Goal: Find specific fact: Find specific fact

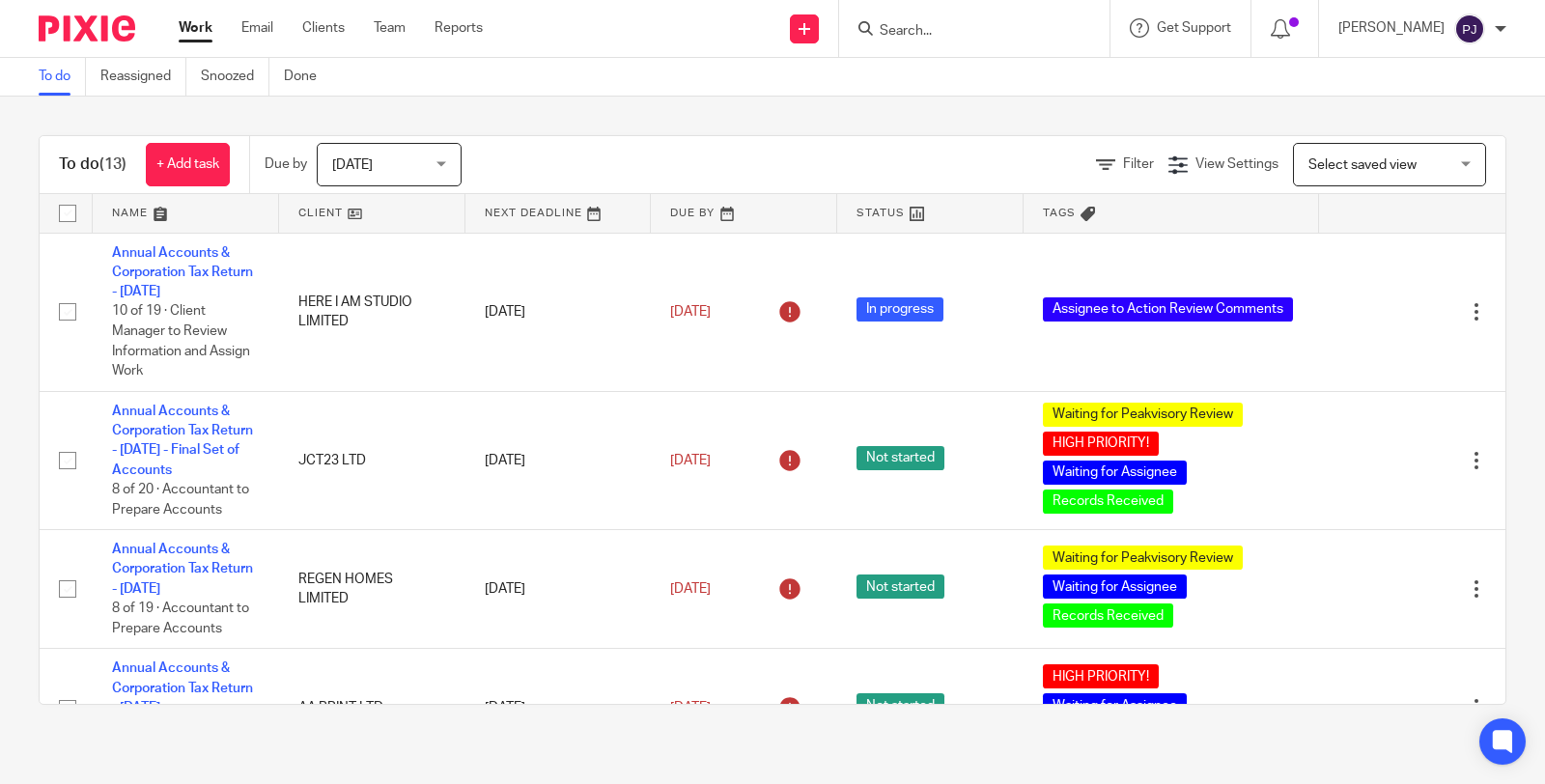
scroll to position [428, 0]
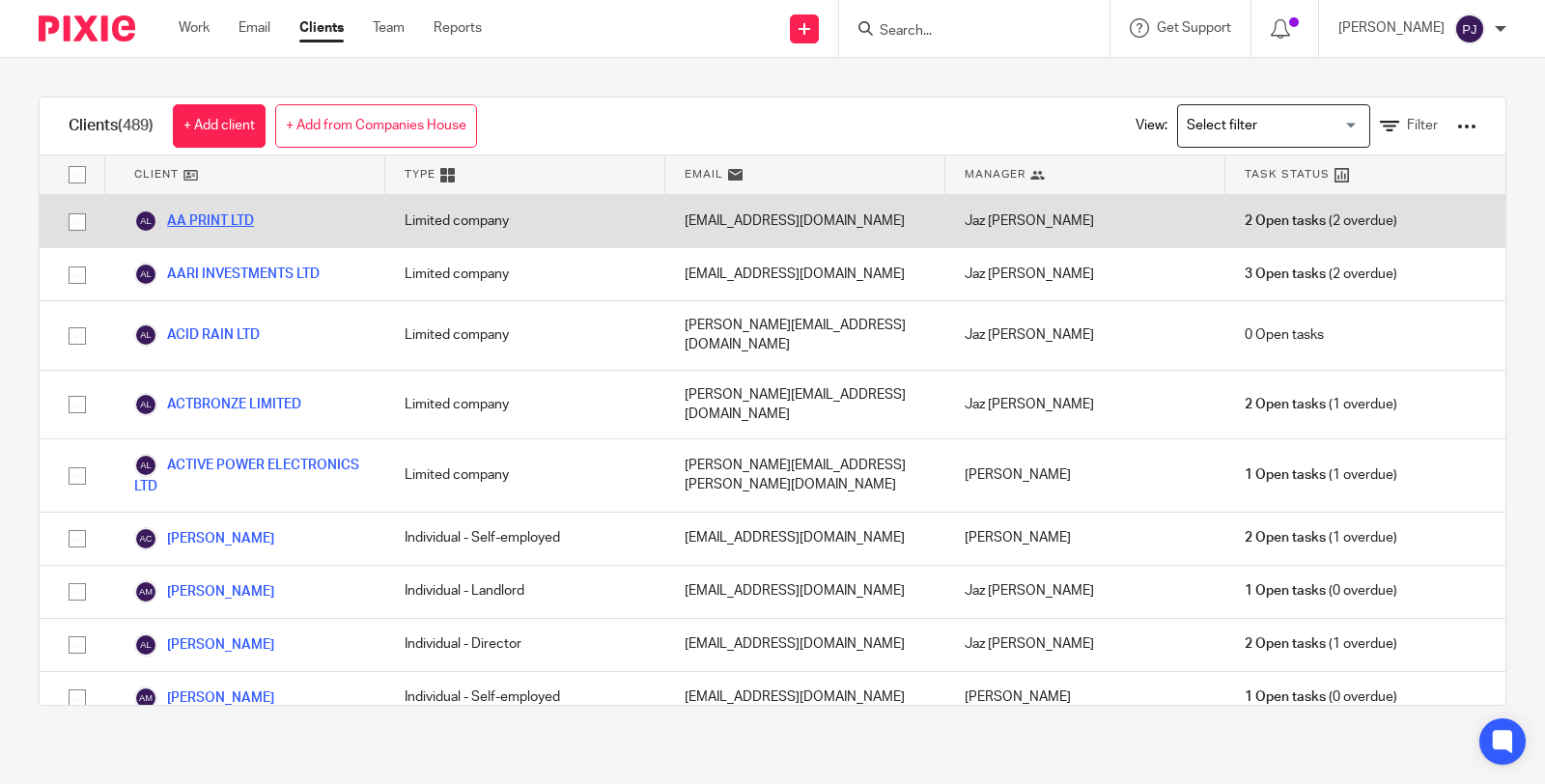
click at [230, 211] on link "AA PRINT LTD" at bounding box center [194, 221] width 120 height 23
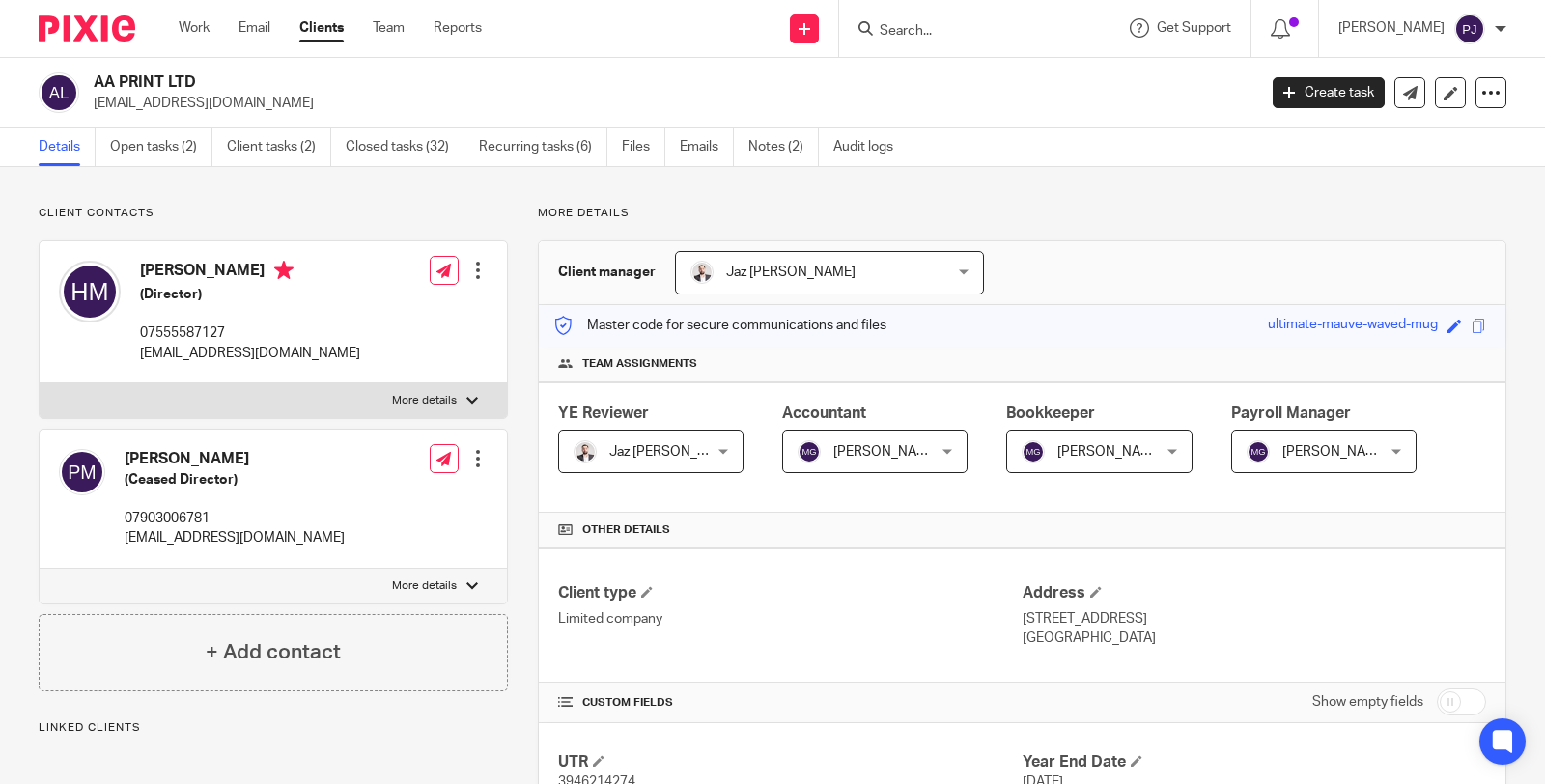
scroll to position [1550, 0]
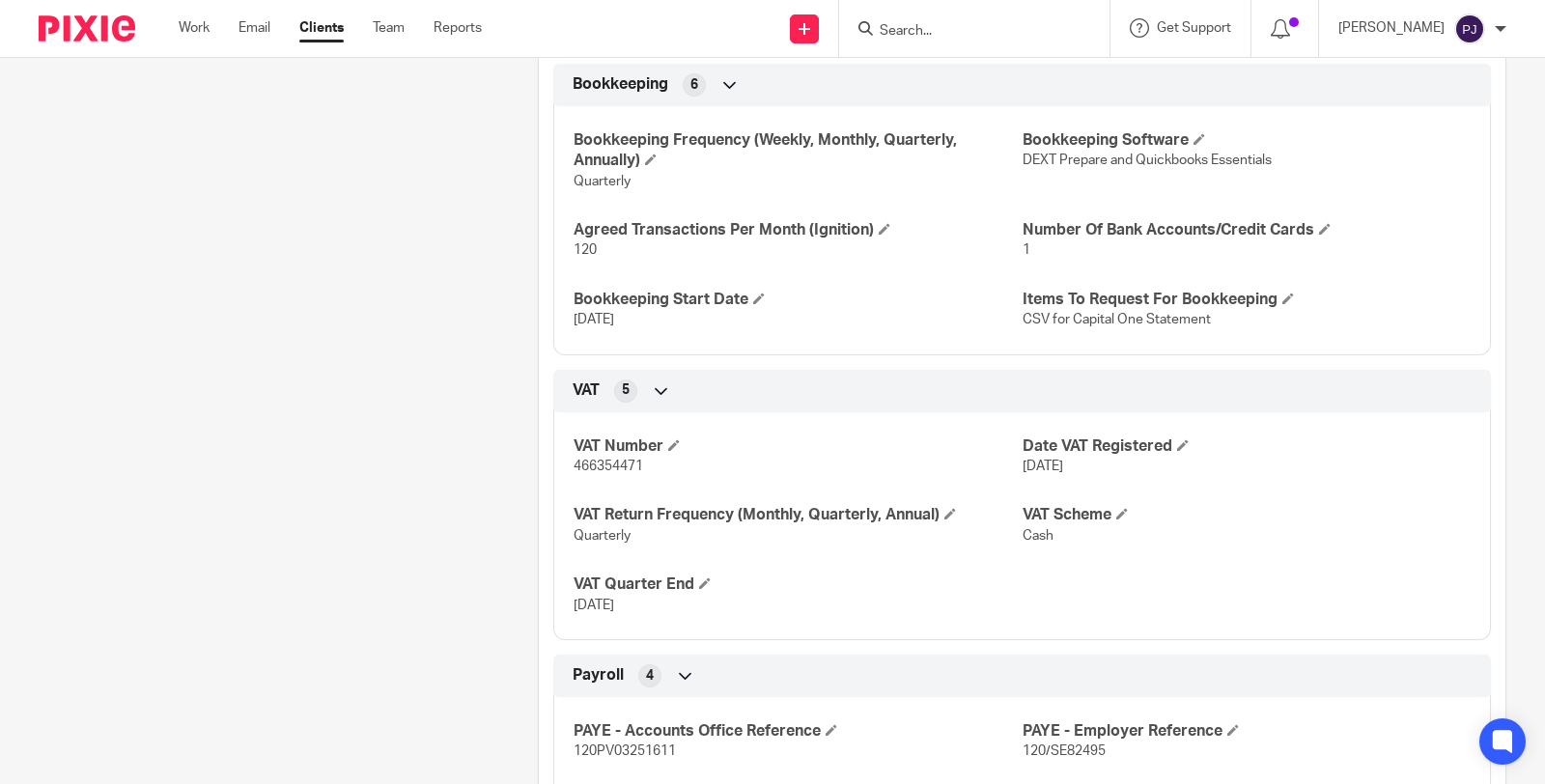
click at [589, 466] on span "466354471" at bounding box center [608, 466] width 69 height 14
copy span "466354471"
